Goal: Navigation & Orientation: Find specific page/section

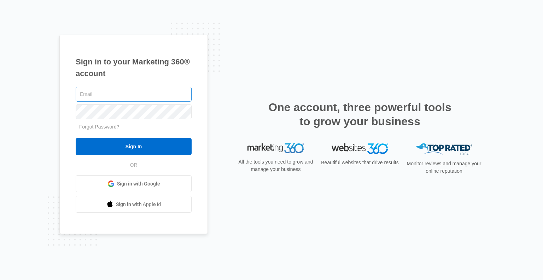
click at [161, 95] on input "text" at bounding box center [134, 94] width 116 height 15
type input "[EMAIL_ADDRESS][DOMAIN_NAME]"
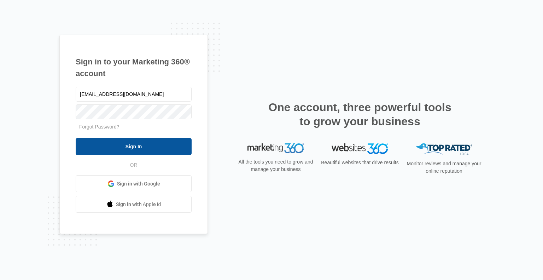
click at [126, 144] on input "Sign In" at bounding box center [134, 146] width 116 height 17
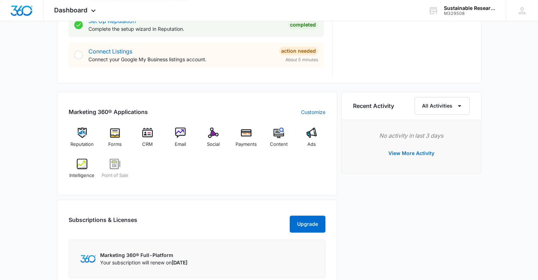
scroll to position [409, 0]
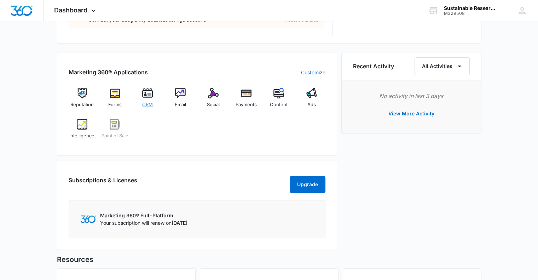
click at [148, 93] on img at bounding box center [147, 93] width 11 height 11
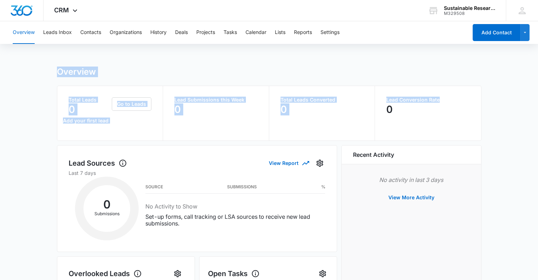
drag, startPoint x: 537, startPoint y: 40, endPoint x: 542, endPoint y: 90, distance: 50.5
click at [538, 90] on html "CRM Apps Reputation Forms CRM Email Social Payments POS Content Ads Intelligenc…" at bounding box center [269, 140] width 538 height 280
click at [256, 31] on button "Calendar" at bounding box center [255, 32] width 21 height 23
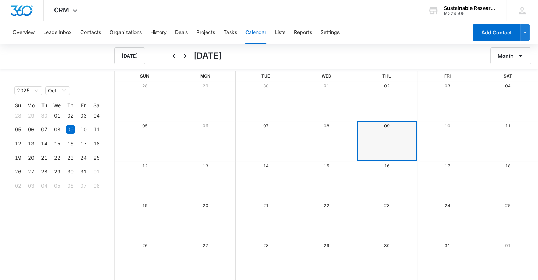
scroll to position [1, 0]
click at [207, 29] on button "Projects" at bounding box center [205, 32] width 19 height 23
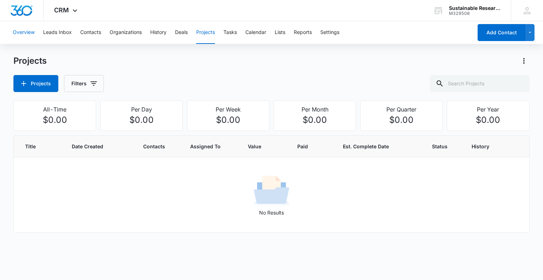
click at [23, 31] on button "Overview" at bounding box center [24, 32] width 22 height 23
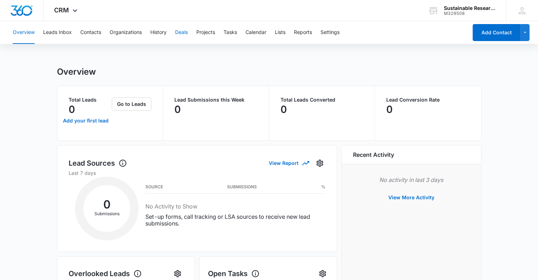
click at [183, 34] on button "Deals" at bounding box center [181, 32] width 13 height 23
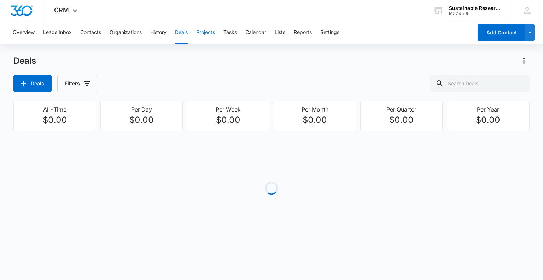
click at [202, 34] on button "Projects" at bounding box center [205, 32] width 19 height 23
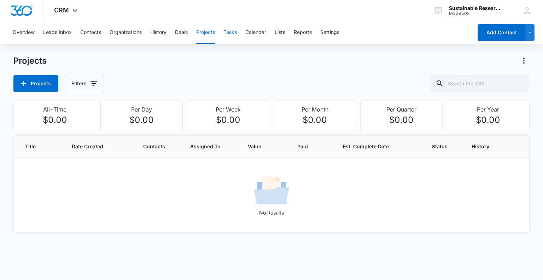
click at [230, 33] on button "Tasks" at bounding box center [229, 32] width 13 height 23
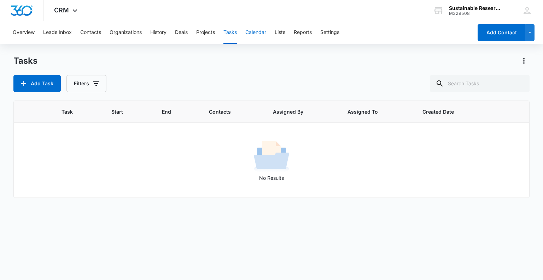
click at [258, 31] on button "Calendar" at bounding box center [255, 32] width 21 height 23
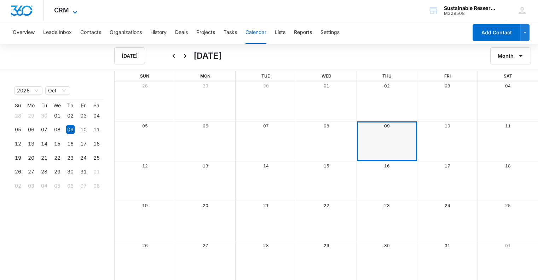
click at [74, 10] on icon at bounding box center [75, 12] width 8 height 8
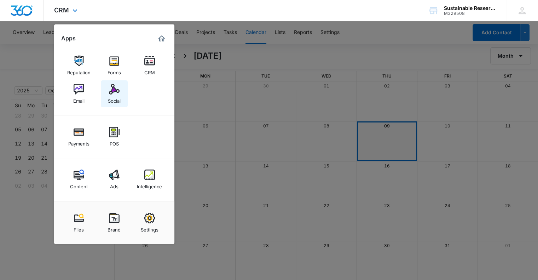
click at [113, 85] on img at bounding box center [114, 89] width 11 height 11
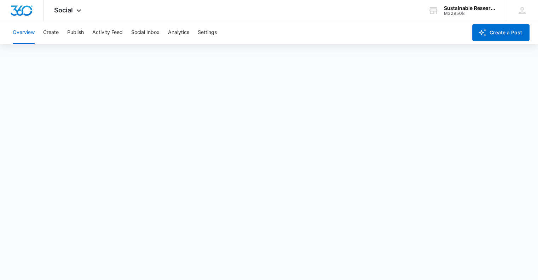
scroll to position [2, 0]
click at [74, 30] on button "Publish" at bounding box center [75, 32] width 17 height 23
click at [453, 7] on div "Sustainable Research and Analysis" at bounding box center [470, 8] width 52 height 6
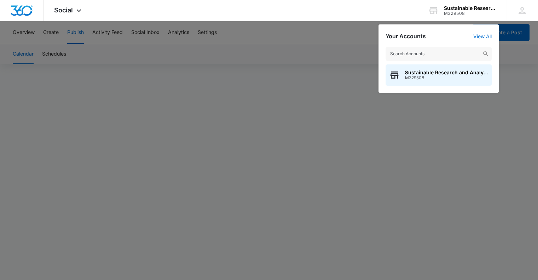
click at [308, 72] on div at bounding box center [269, 140] width 538 height 280
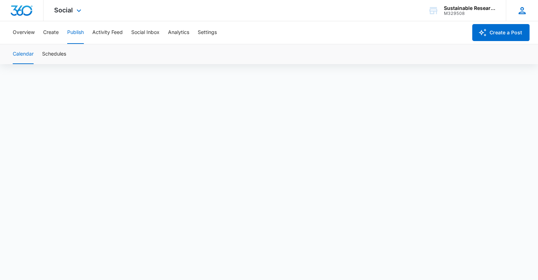
click at [520, 9] on icon at bounding box center [521, 10] width 7 height 7
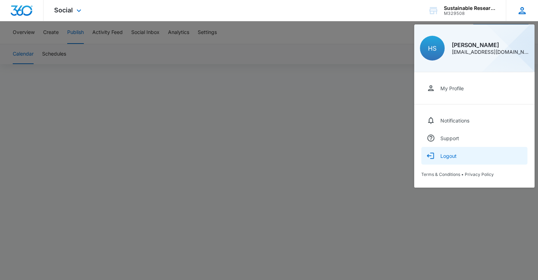
click at [451, 158] on button "Logout" at bounding box center [474, 156] width 106 height 18
